Goal: Task Accomplishment & Management: Complete application form

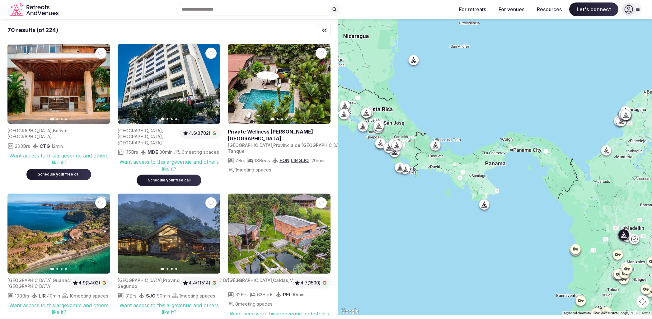
click at [171, 183] on div "Schedule your free call" at bounding box center [169, 180] width 50 height 5
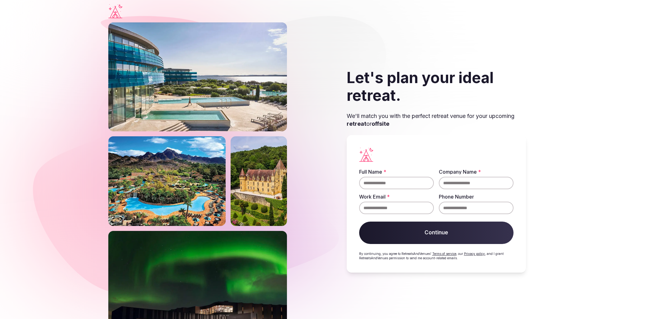
click at [396, 172] on label "Full Name *" at bounding box center [396, 171] width 75 height 5
click at [396, 177] on input "Full Name *" at bounding box center [396, 183] width 75 height 12
click at [341, 200] on div "Let's plan your ideal retreat. We'll match you with the perfect retreat venue f…" at bounding box center [436, 170] width 215 height 296
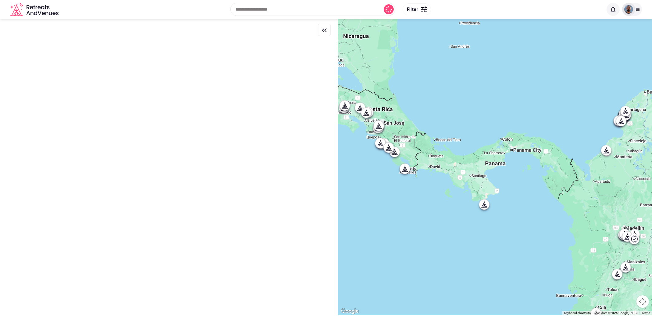
click at [609, 11] on span at bounding box center [612, 9] width 13 height 13
click at [642, 11] on div "Recent searches [GEOGRAPHIC_DATA] [GEOGRAPHIC_DATA] [GEOGRAPHIC_DATA], [GEOGRAP…" at bounding box center [326, 9] width 642 height 32
click at [637, 11] on icon at bounding box center [637, 9] width 3 height 2
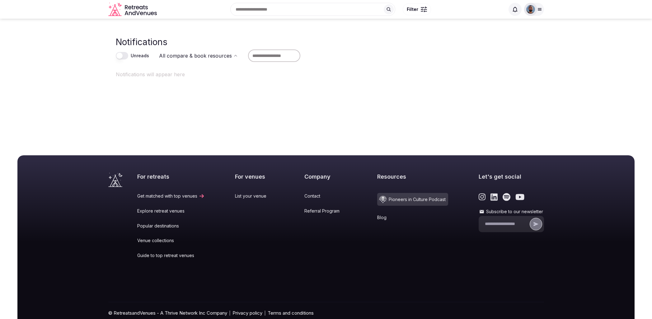
click at [533, 12] on img at bounding box center [530, 9] width 9 height 9
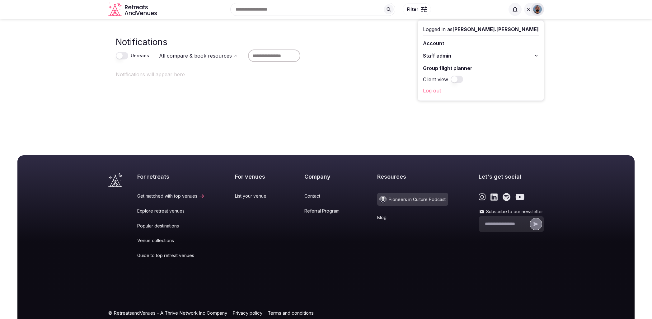
click at [537, 12] on img at bounding box center [537, 9] width 9 height 9
